Goal: Task Accomplishment & Management: Complete application form

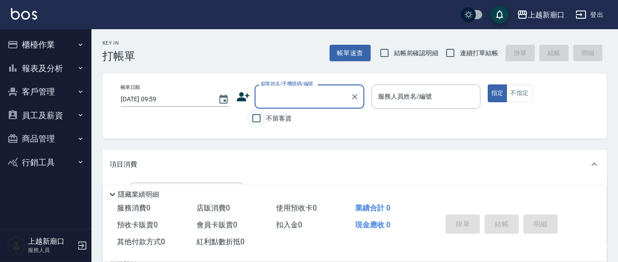
click at [253, 117] on input "不留客資" at bounding box center [256, 118] width 19 height 19
checkbox input "true"
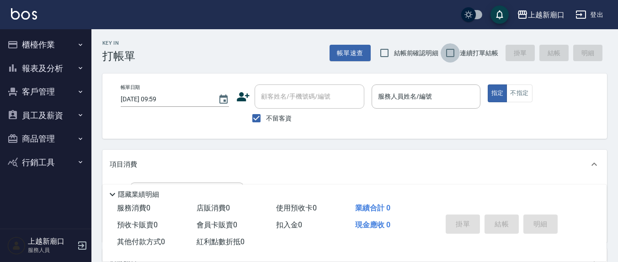
click at [449, 54] on input "連續打單結帳" at bounding box center [449, 52] width 19 height 19
checkbox input "true"
click at [383, 51] on input "結帳前確認明細" at bounding box center [384, 52] width 19 height 19
checkbox input "true"
click at [426, 91] on input "服務人員姓名/編號" at bounding box center [426, 97] width 100 height 16
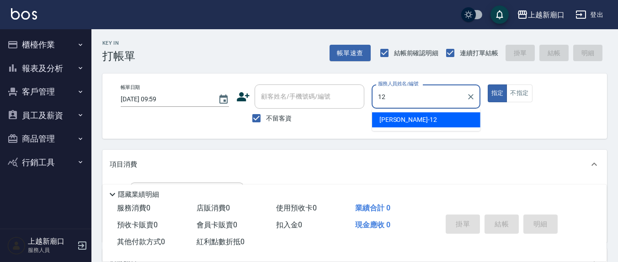
type input "[PERSON_NAME]-12"
type button "true"
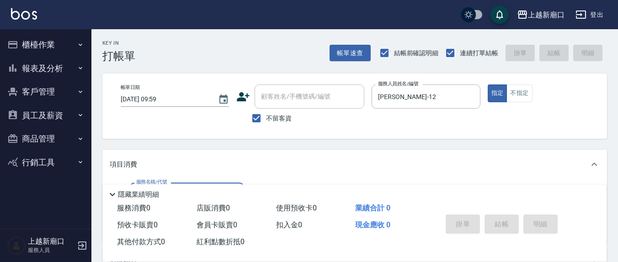
scroll to position [95, 0]
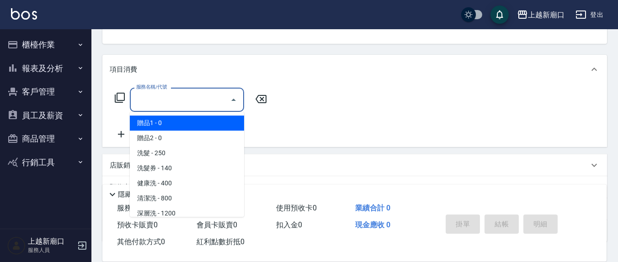
drag, startPoint x: 176, startPoint y: 96, endPoint x: 185, endPoint y: 98, distance: 9.3
click at [185, 98] on input "服務名稱/代號" at bounding box center [180, 100] width 92 height 16
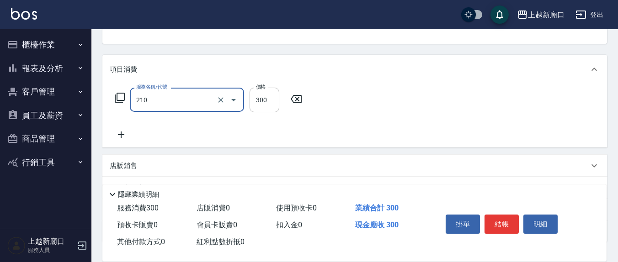
type input "[PERSON_NAME]洗髮精(210)"
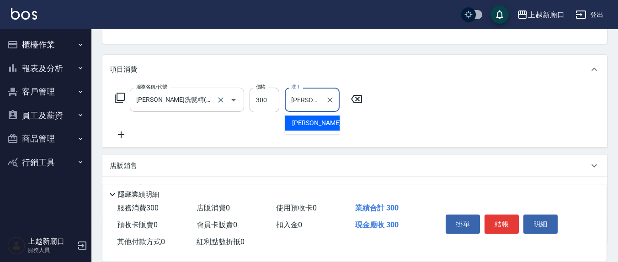
type input "[PERSON_NAME]-21"
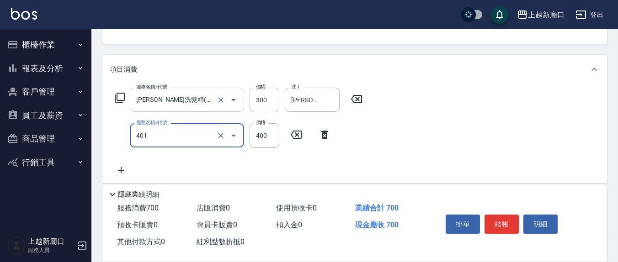
type input "剪髮(401)"
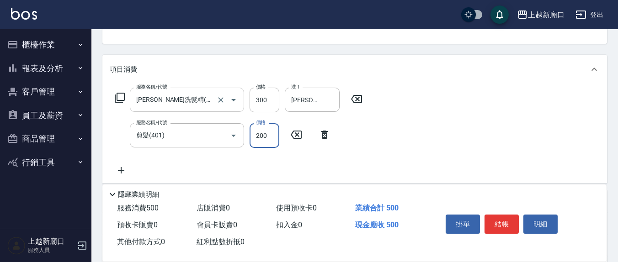
type input "200"
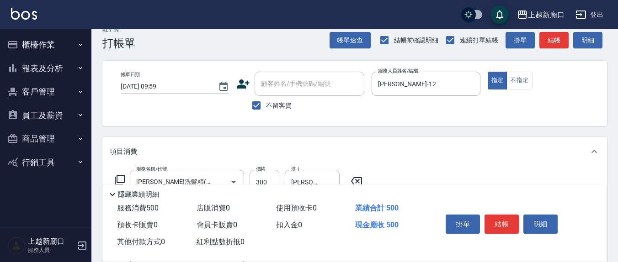
scroll to position [0, 0]
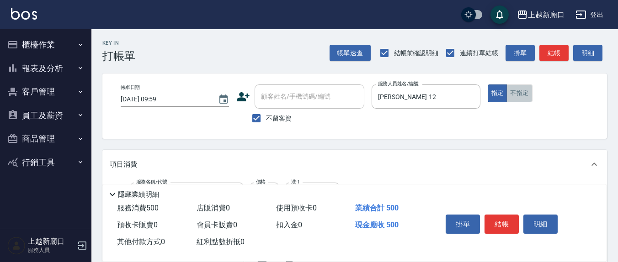
click at [519, 92] on button "不指定" at bounding box center [519, 94] width 26 height 18
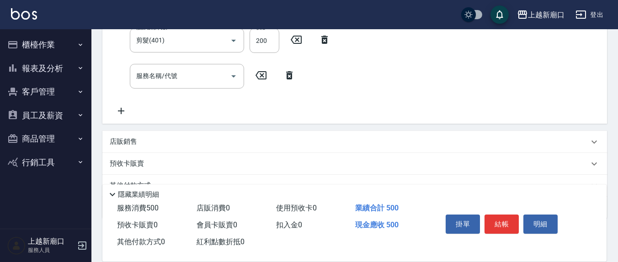
type button "false"
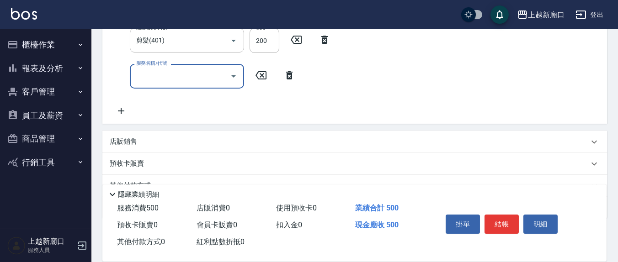
scroll to position [187, 0]
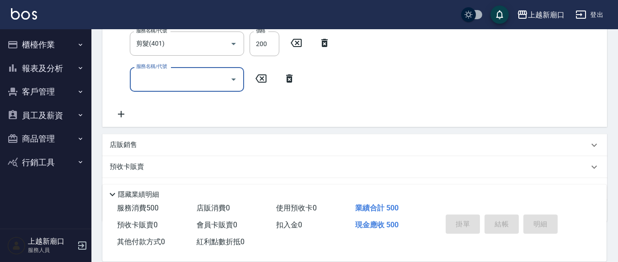
type input "[DATE] 10:58"
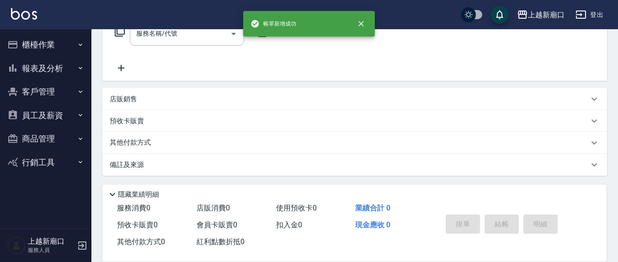
scroll to position [0, 0]
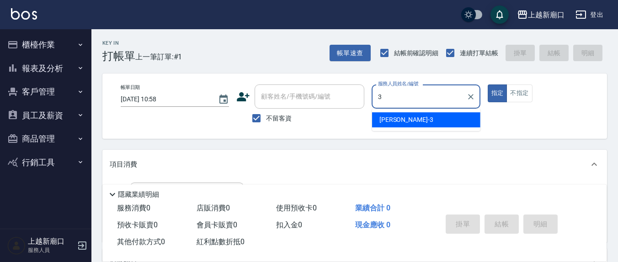
type input "[PERSON_NAME]-3"
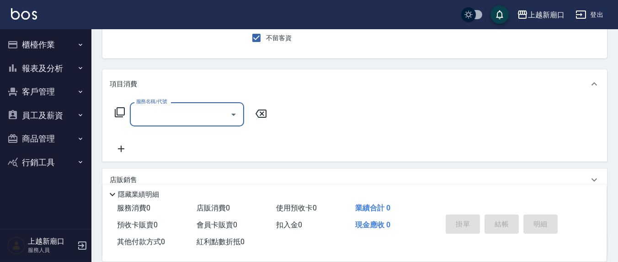
scroll to position [95, 0]
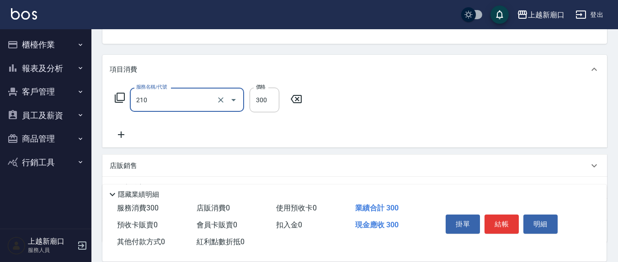
type input "[PERSON_NAME]洗髮精(210)"
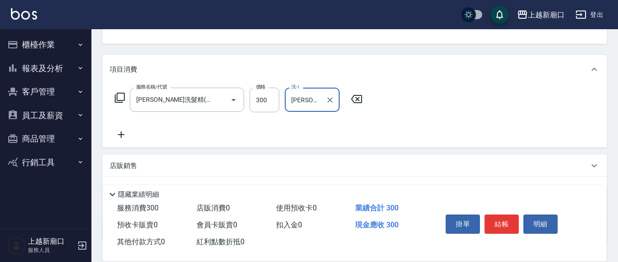
type input "[PERSON_NAME]-3"
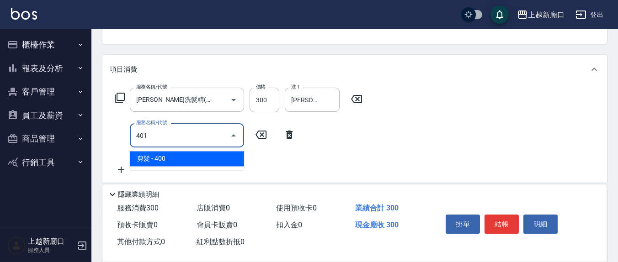
type input "剪髮(401)"
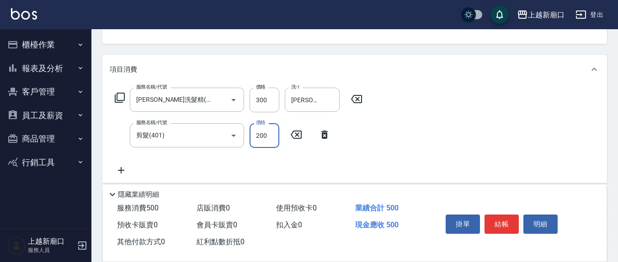
type input "200"
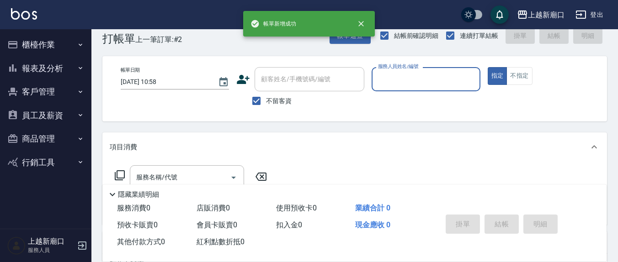
scroll to position [0, 0]
